Goal: Information Seeking & Learning: Learn about a topic

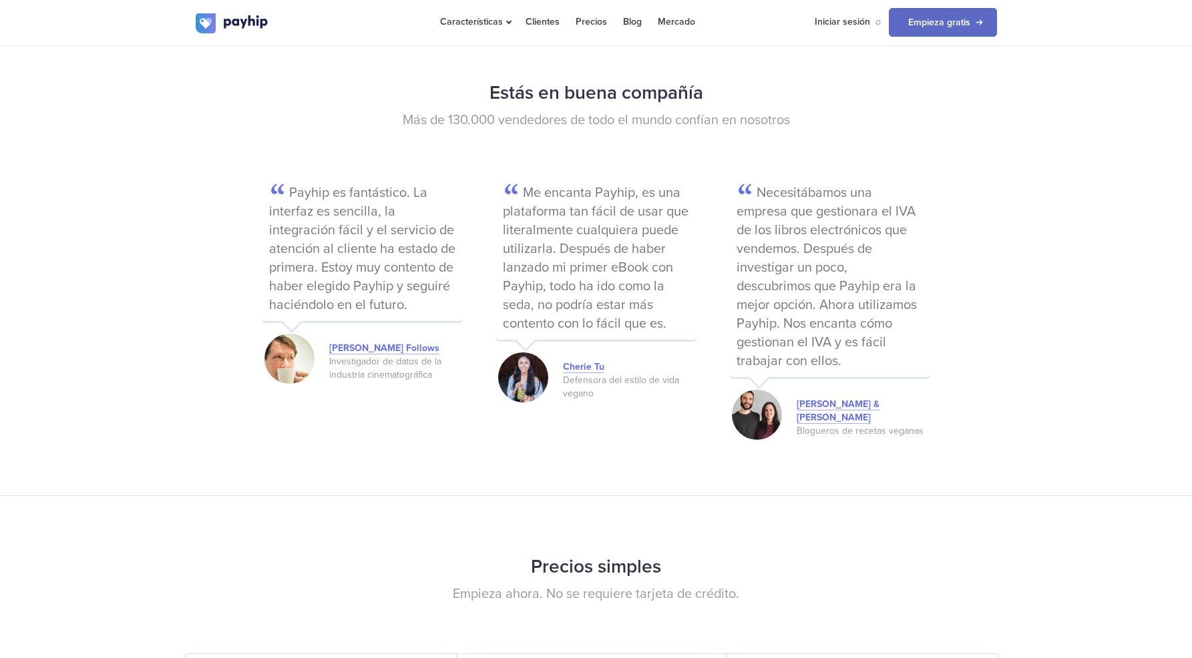
scroll to position [1856, 0]
drag, startPoint x: 911, startPoint y: 550, endPoint x: 913, endPoint y: 568, distance: 18.8
click at [909, 566] on h2 "Precios simples" at bounding box center [596, 566] width 801 height 35
click at [917, 577] on h2 "Precios simples" at bounding box center [596, 566] width 801 height 35
click at [917, 580] on h2 "Precios simples" at bounding box center [596, 566] width 801 height 35
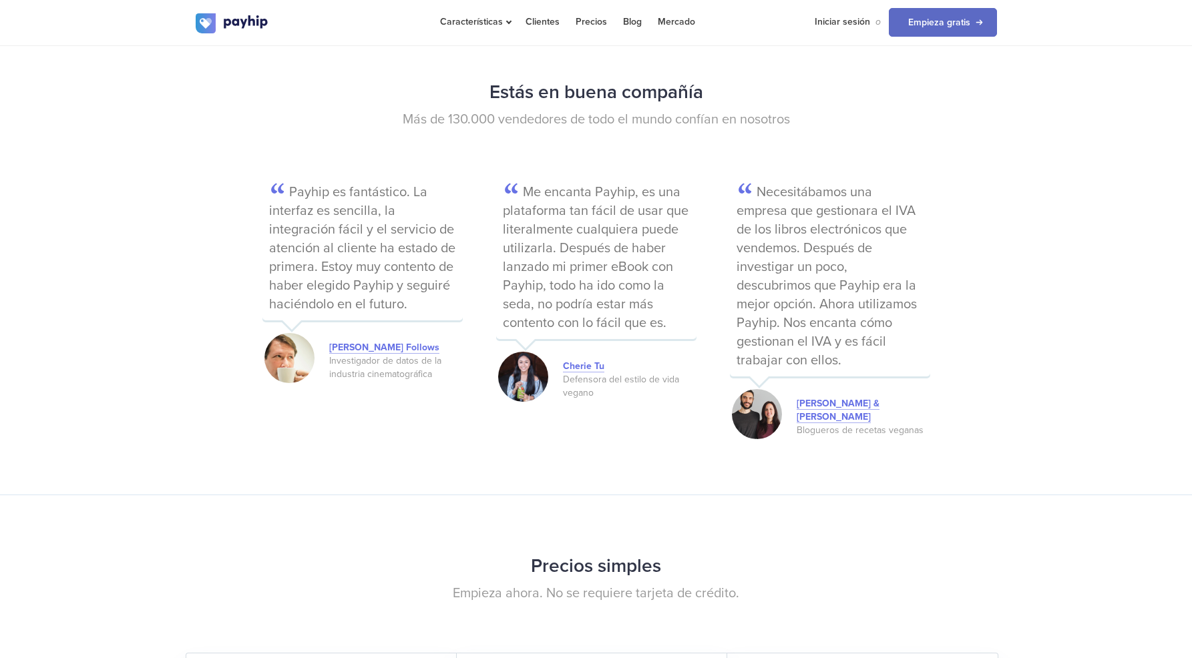
click at [919, 575] on h2 "Precios simples" at bounding box center [596, 566] width 801 height 35
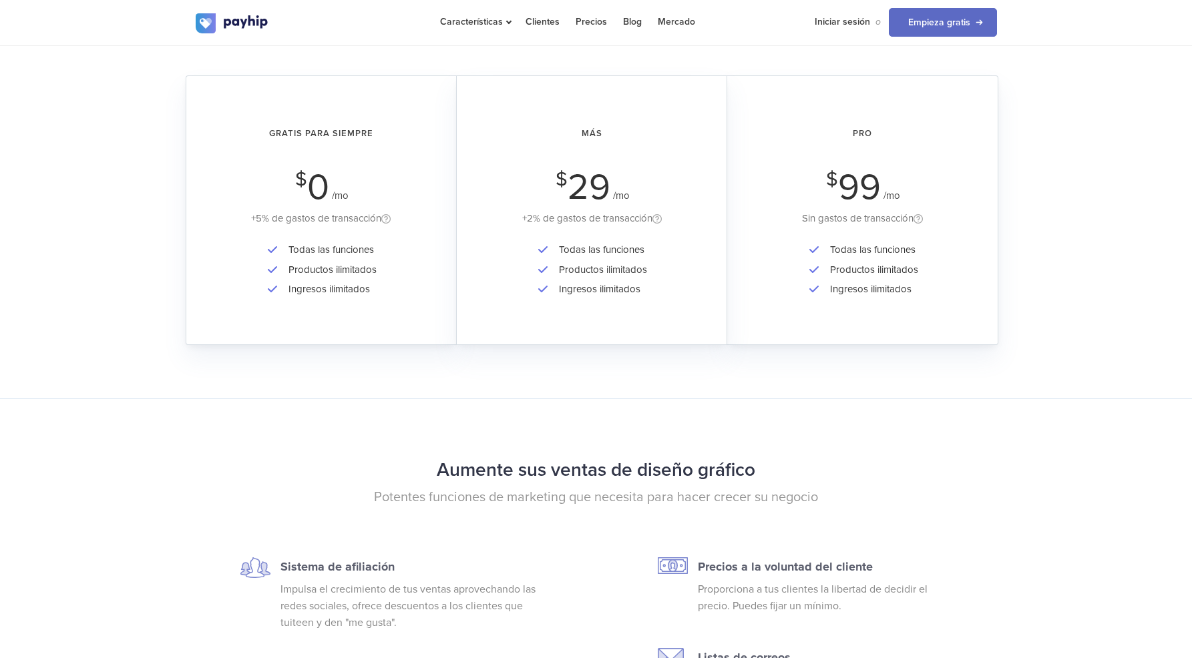
scroll to position [2430, 0]
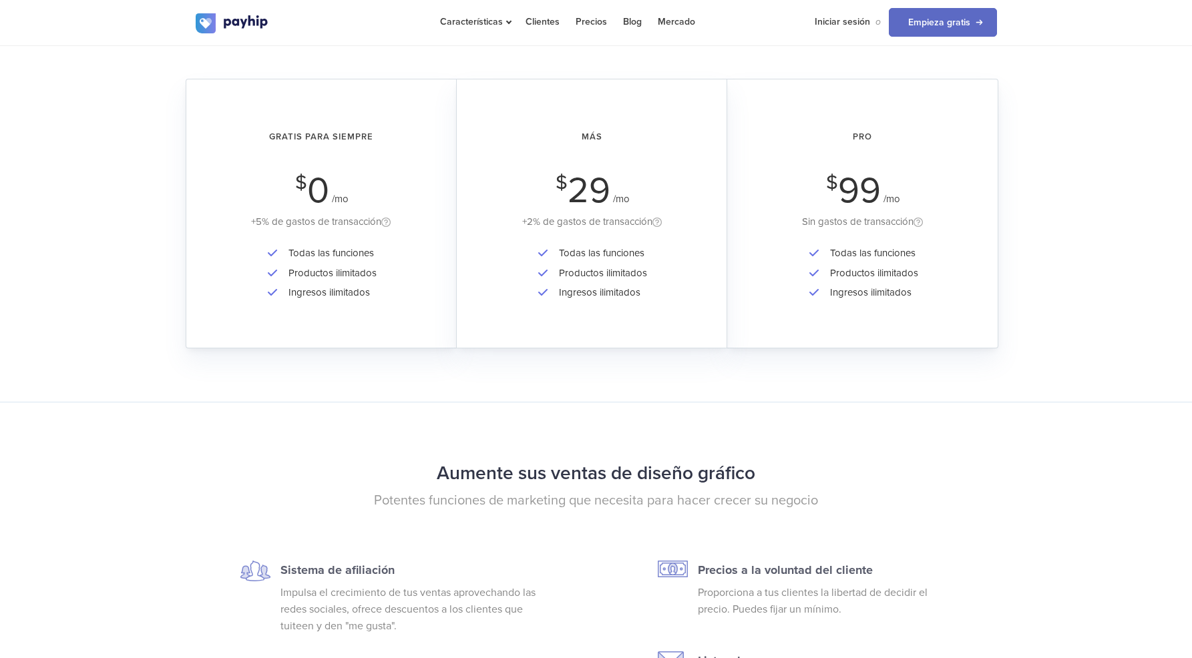
drag, startPoint x: 1055, startPoint y: 498, endPoint x: 1052, endPoint y: 487, distance: 11.7
click at [659, 221] on span at bounding box center [656, 223] width 9 height 11
click at [798, 380] on div "Precios simples Empieza ahora. No se requiere tarjeta de crédito. Gratis para s…" at bounding box center [596, 162] width 1192 height 482
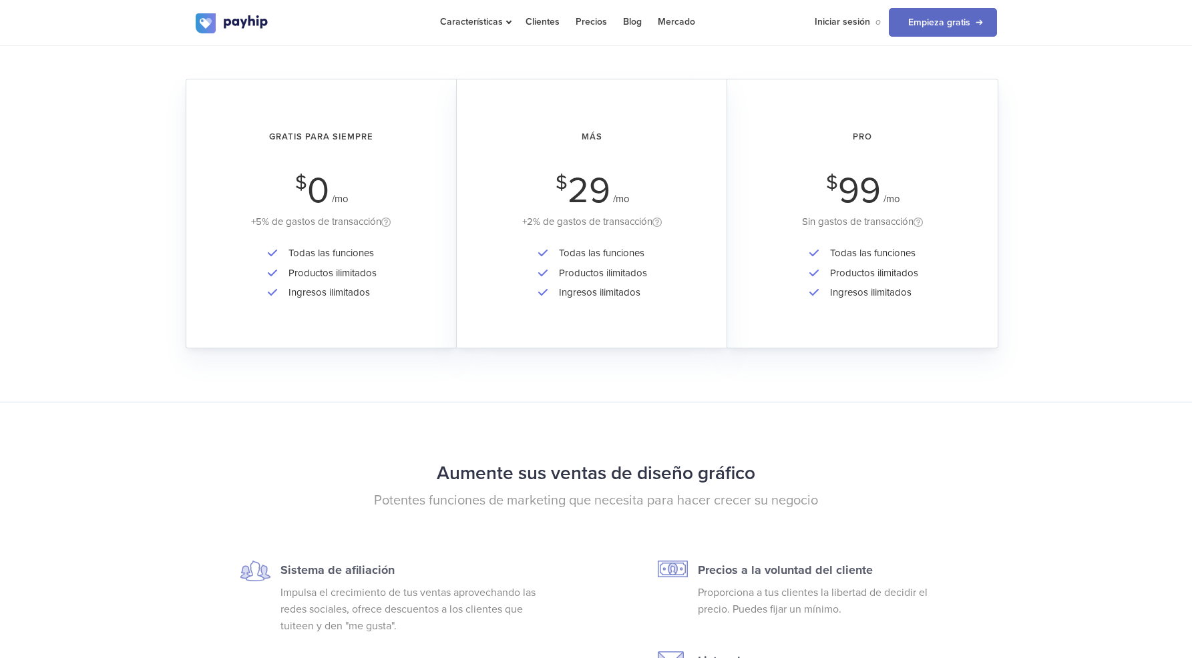
click at [759, 464] on h2 "Aumente sus ventas de diseño gráfico" at bounding box center [596, 473] width 801 height 35
click at [760, 465] on h2 "Aumente sus ventas de diseño gráfico" at bounding box center [596, 473] width 801 height 35
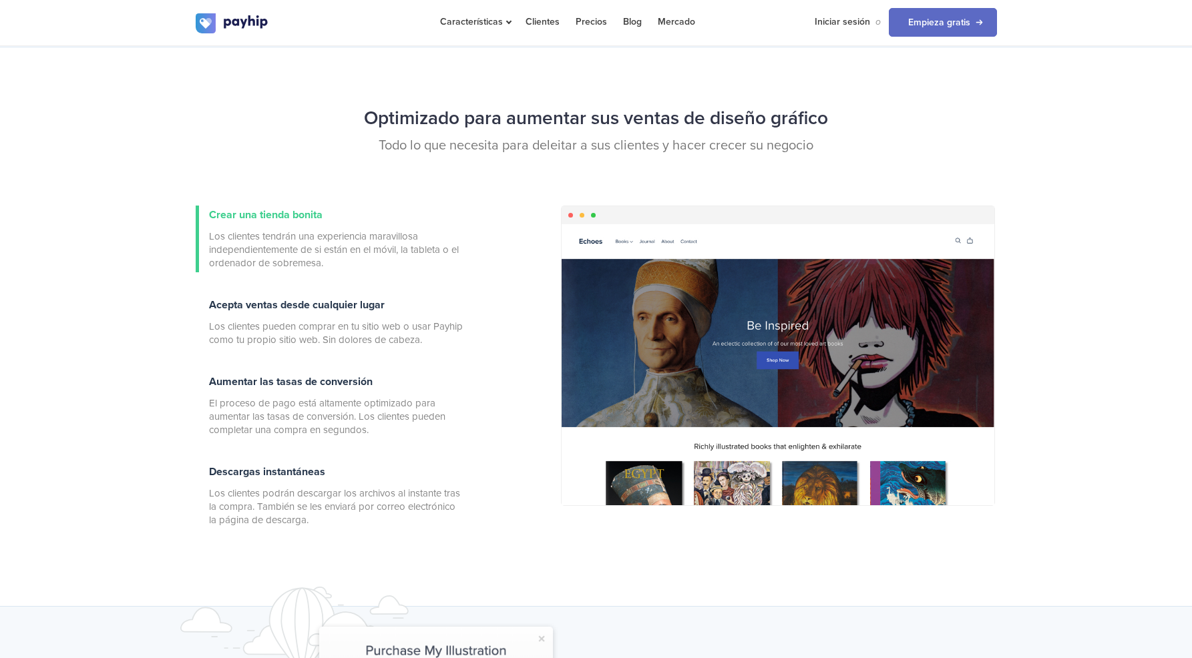
scroll to position [0, 0]
